Goal: Task Accomplishment & Management: Manage account settings

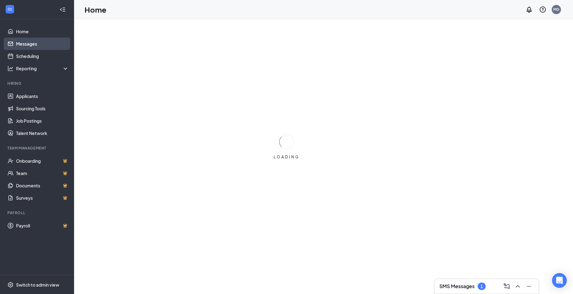
click at [31, 48] on link "Messages" at bounding box center [42, 44] width 53 height 12
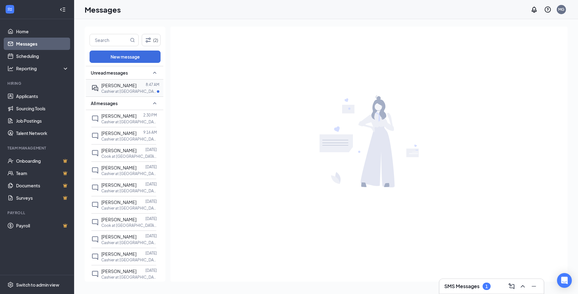
click at [129, 85] on span "[PERSON_NAME]" at bounding box center [118, 86] width 35 height 6
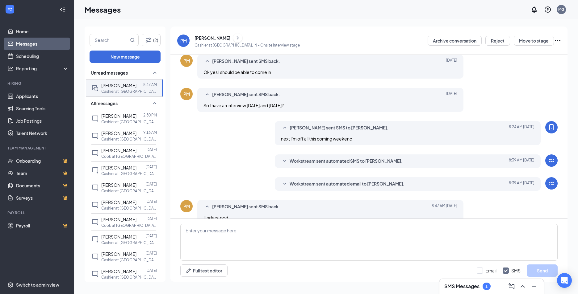
scroll to position [168, 0]
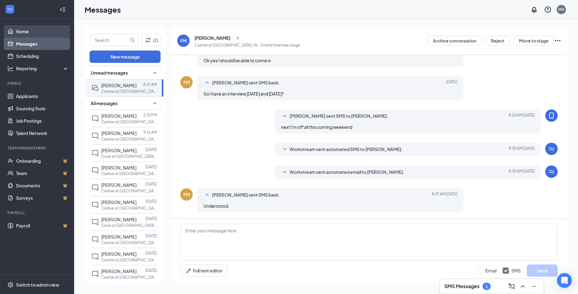
click at [24, 32] on link "Home" at bounding box center [42, 31] width 53 height 12
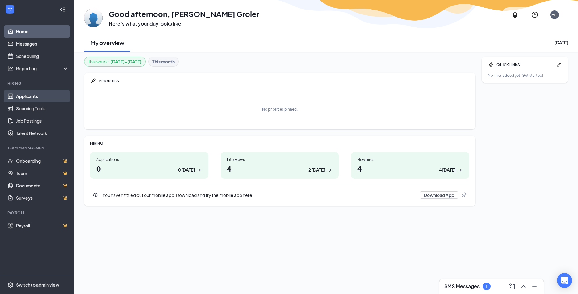
click at [23, 95] on link "Applicants" at bounding box center [42, 96] width 53 height 12
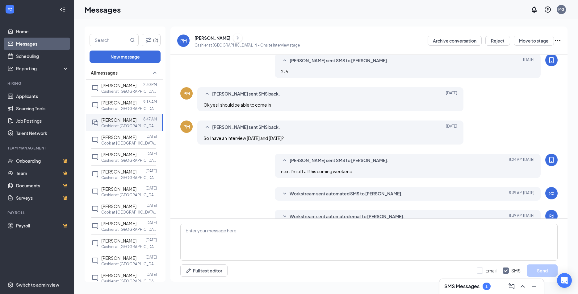
scroll to position [168, 0]
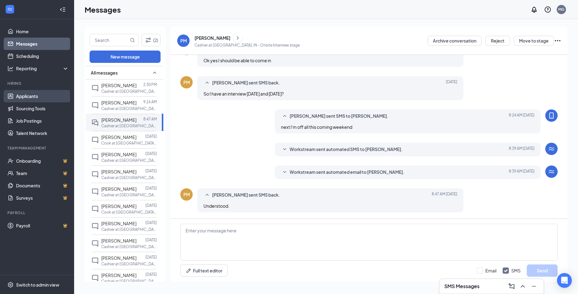
click at [33, 97] on link "Applicants" at bounding box center [42, 96] width 53 height 12
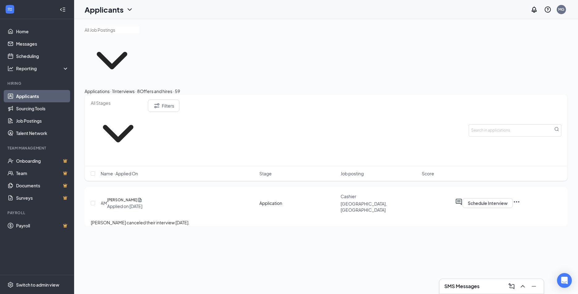
drag, startPoint x: 33, startPoint y: 97, endPoint x: 16, endPoint y: 94, distance: 17.8
click at [16, 95] on link "Applicants" at bounding box center [42, 96] width 53 height 12
click at [33, 94] on link "Applicants" at bounding box center [42, 96] width 53 height 12
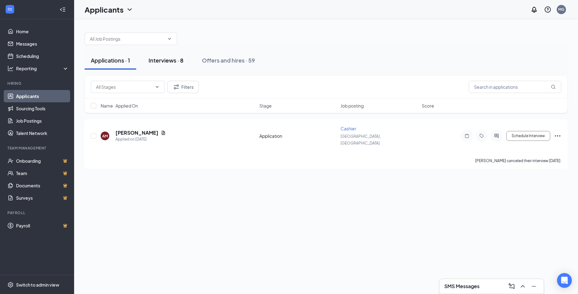
click at [177, 67] on button "Interviews · 8" at bounding box center [165, 60] width 47 height 19
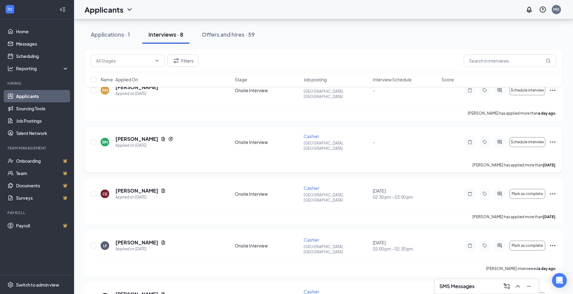
scroll to position [202, 0]
